Goal: Find specific page/section: Find specific page/section

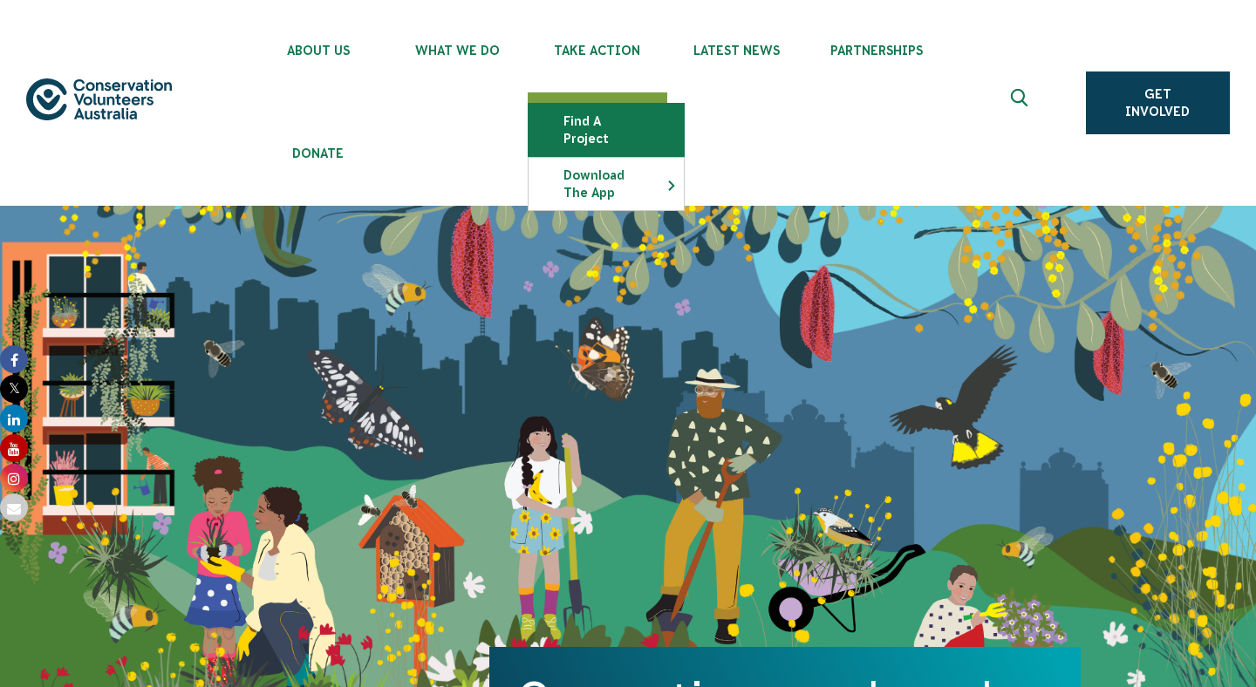
click at [593, 122] on link "Find a project" at bounding box center [606, 130] width 155 height 52
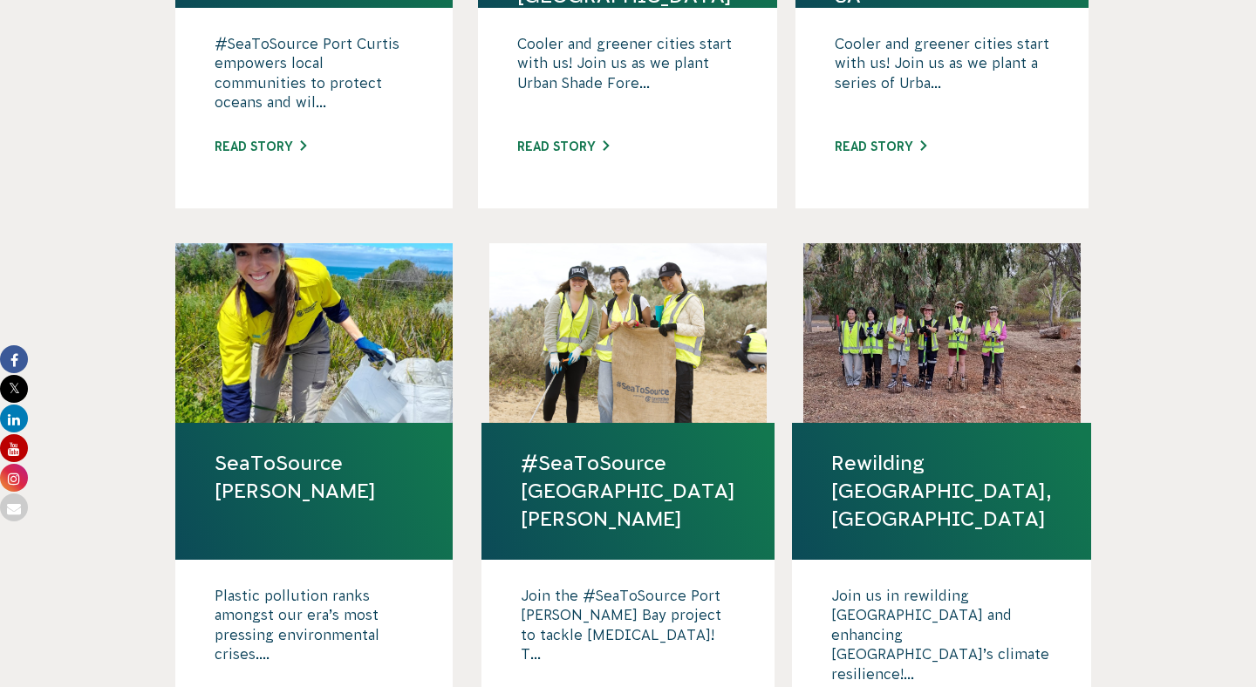
scroll to position [992, 0]
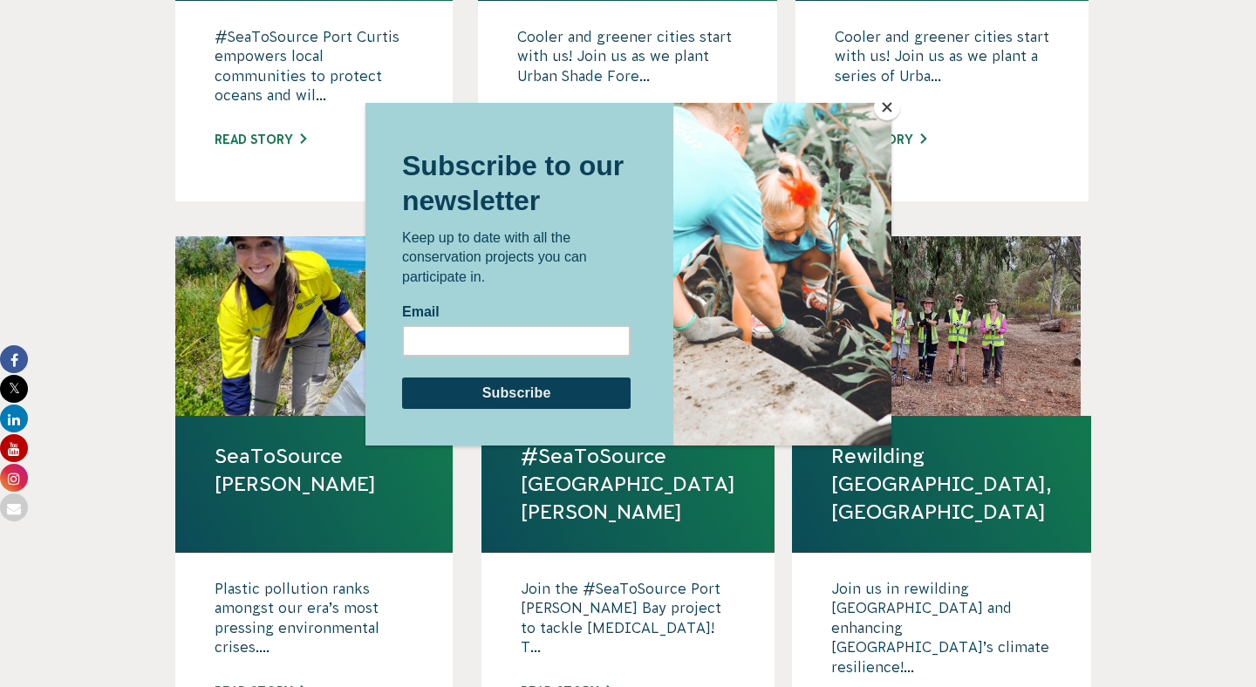
click at [885, 104] on button "Close" at bounding box center [887, 107] width 26 height 26
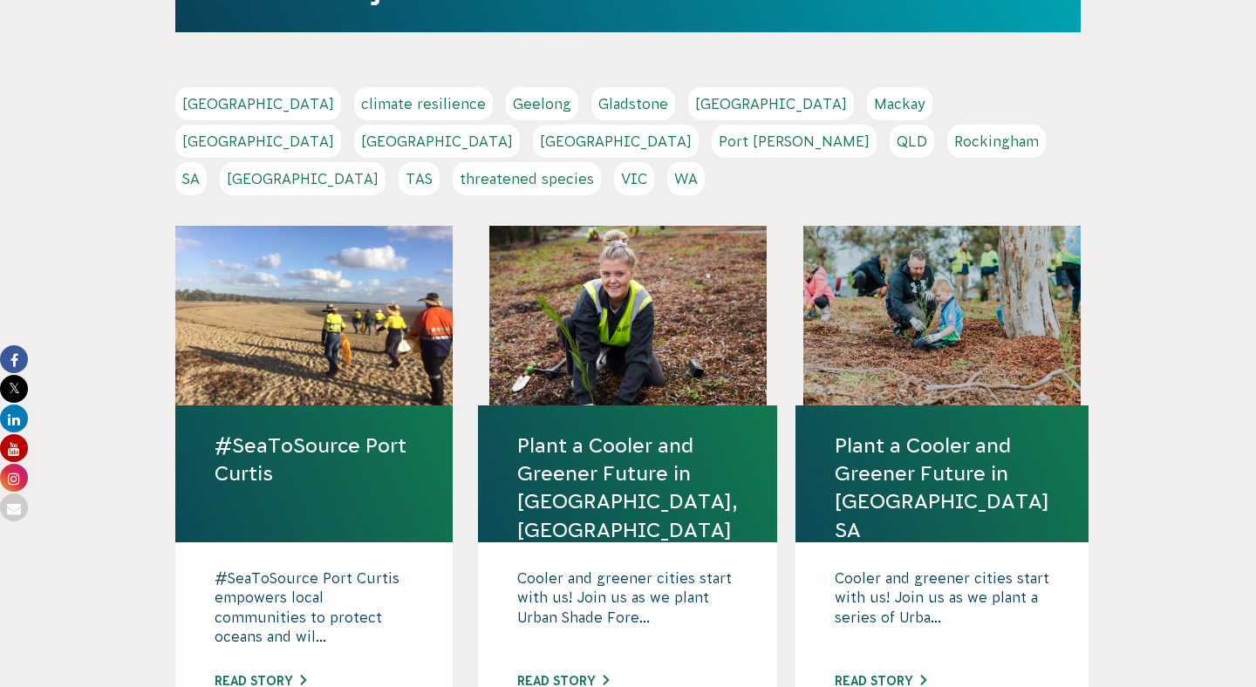
scroll to position [0, 0]
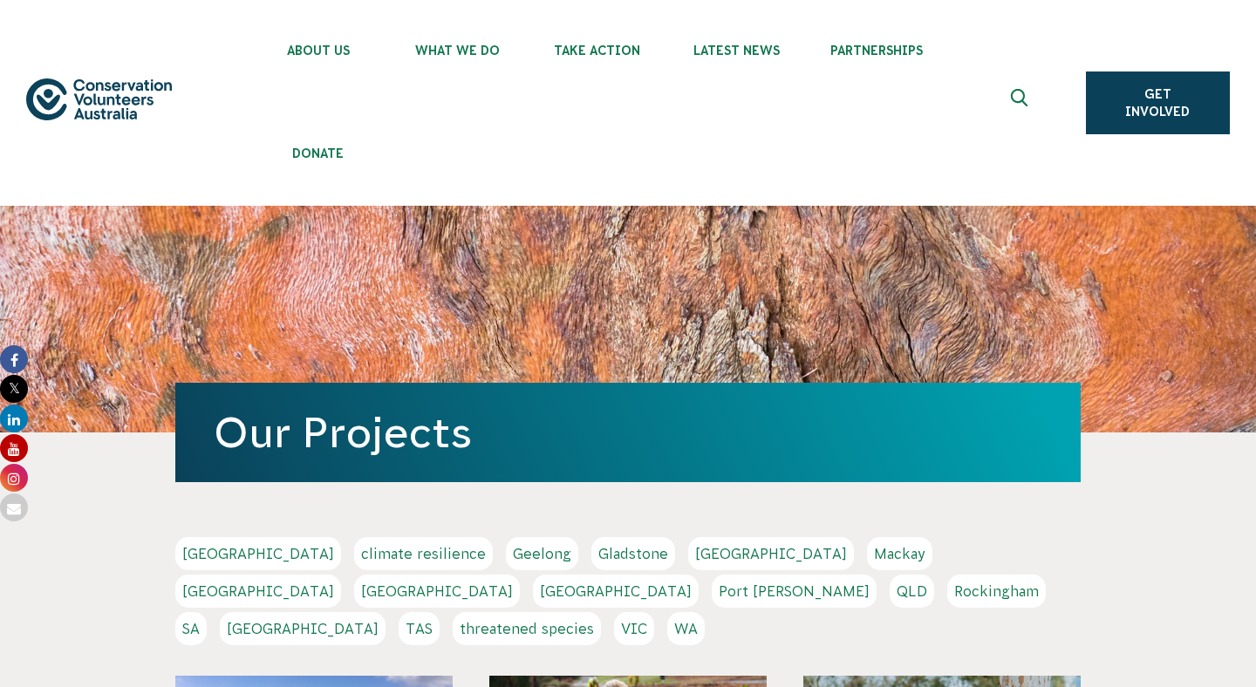
click at [428, 142] on ul "About Us Our Priorities Reconciliation Impact Our Board Our People Careers CVA …" at bounding box center [646, 103] width 794 height 206
